Goal: Information Seeking & Learning: Learn about a topic

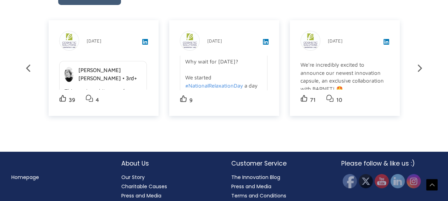
scroll to position [1264, 0]
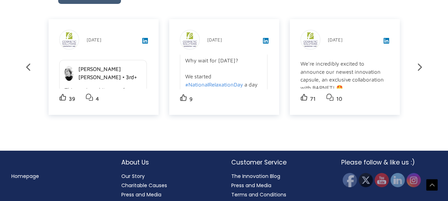
click at [135, 173] on link "Our Story" at bounding box center [132, 176] width 23 height 7
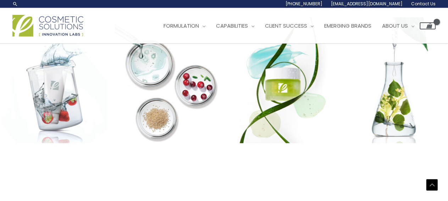
scroll to position [895, 0]
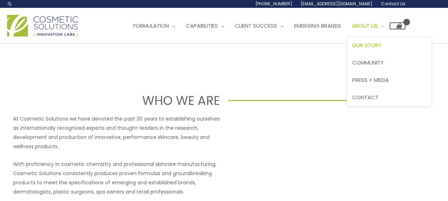
click at [378, 24] on span "About Us" at bounding box center [365, 25] width 26 height 7
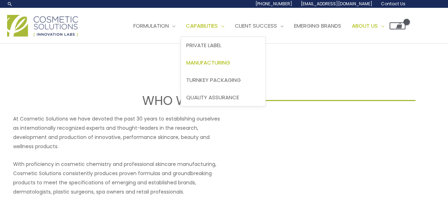
click at [225, 61] on span "Manufacturing" at bounding box center [208, 62] width 44 height 7
